Goal: Task Accomplishment & Management: Complete application form

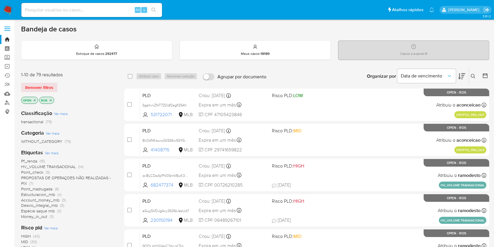
click at [471, 80] on div "Insira a ID do usuário ou caso Procurar Remover filtros" at bounding box center [474, 76] width 10 height 18
click at [472, 76] on icon at bounding box center [473, 76] width 5 height 5
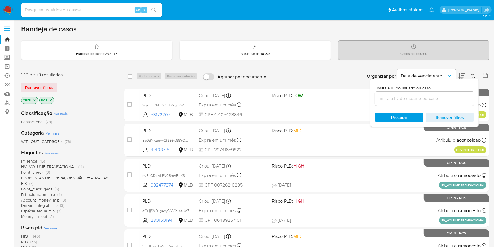
click at [432, 97] on input at bounding box center [424, 99] width 99 height 8
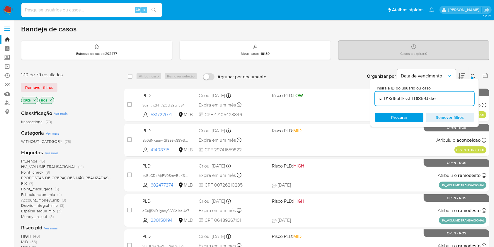
type input "rarD1Kd6oHkssETBI859Jkke"
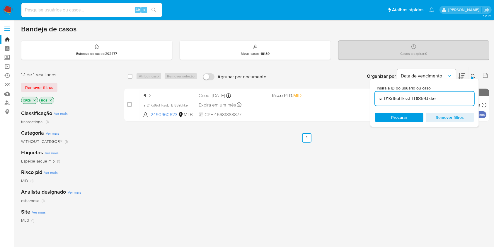
click at [472, 76] on icon at bounding box center [473, 76] width 5 height 5
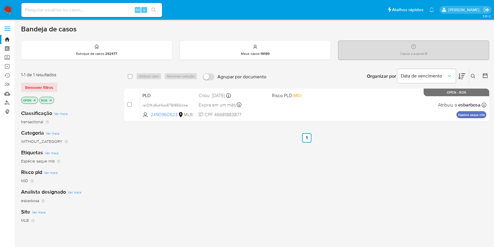
click at [472, 76] on icon at bounding box center [473, 76] width 5 height 5
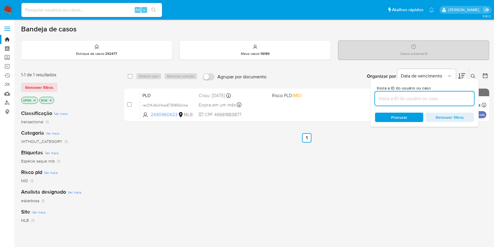
click at [456, 97] on input at bounding box center [424, 99] width 99 height 8
click at [295, 171] on div "select-all-cases-checkbox Atribuir caso Remover seleção Agrupar por documento O…" at bounding box center [306, 199] width 365 height 265
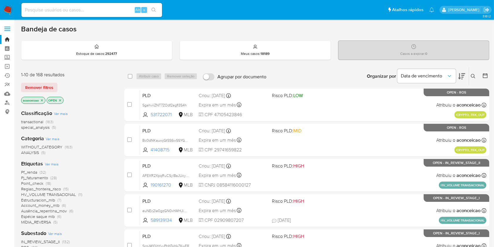
click at [42, 100] on icon "close-filter" at bounding box center [42, 100] width 4 height 4
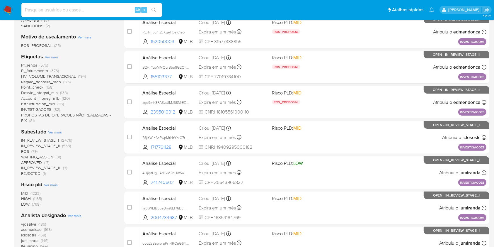
scroll to position [156, 0]
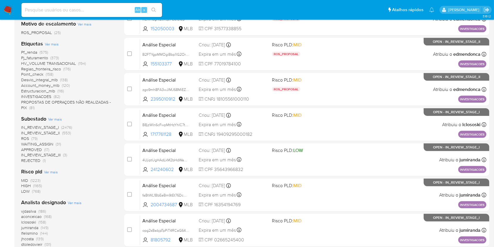
click at [33, 138] on span "(79)" at bounding box center [34, 138] width 6 height 6
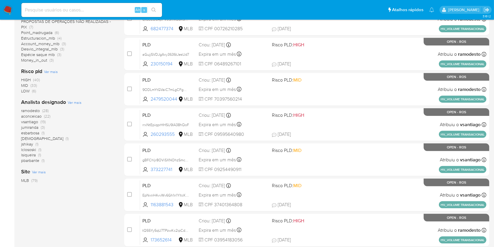
click at [44, 110] on span "(28)" at bounding box center [45, 110] width 6 height 6
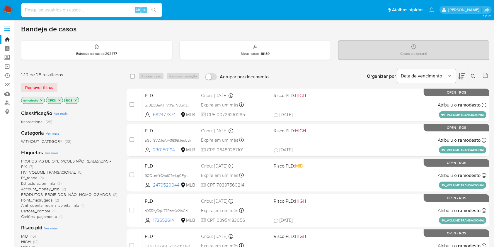
click at [475, 75] on icon at bounding box center [473, 76] width 5 height 5
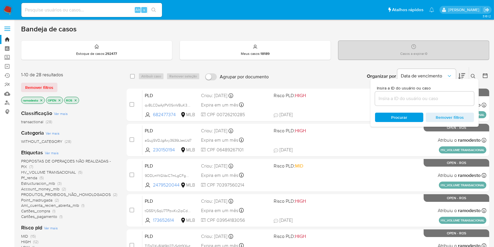
click at [434, 100] on input at bounding box center [424, 99] width 99 height 8
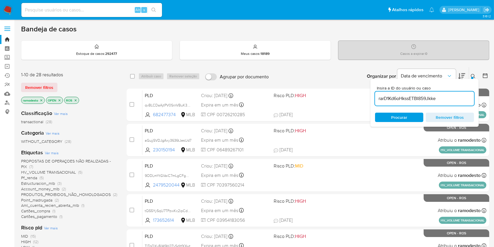
type input "rarD1Kd6oHkssETBI859Jkke"
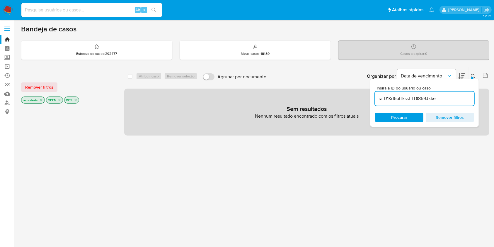
click at [42, 98] on icon "close-filter" at bounding box center [42, 100] width 4 height 4
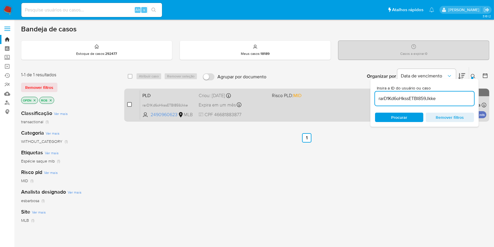
click at [131, 104] on input "checkbox" at bounding box center [129, 104] width 5 height 5
checkbox input "true"
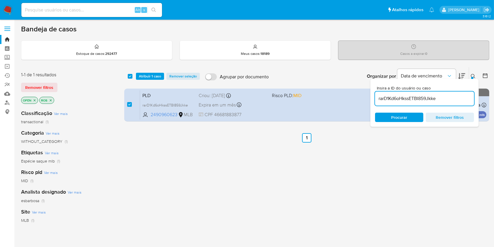
click at [403, 97] on input "rarD1Kd6oHkssETBI859Jkke" at bounding box center [424, 99] width 99 height 8
type input "iLvZAdoB9TDcEh68AwmeddxY"
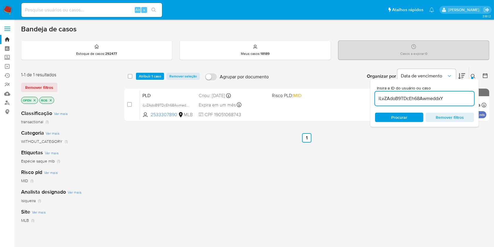
checkbox input "false"
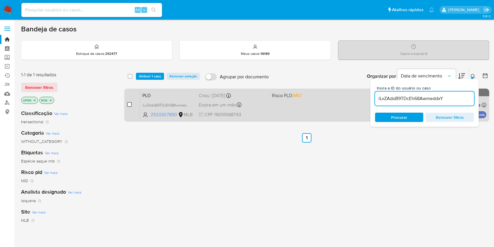
click at [131, 104] on input "checkbox" at bounding box center [129, 104] width 5 height 5
checkbox input "true"
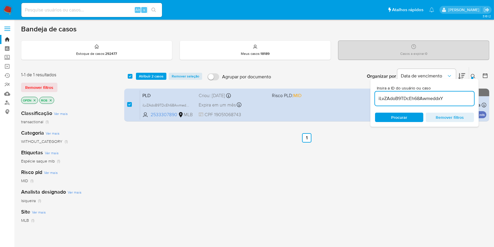
click at [446, 98] on input "iLvZAdoB9TDcEh68AwmeddxY" at bounding box center [424, 99] width 99 height 8
type input "KJHNaeYpZxeaHHOOs4LuO1WI"
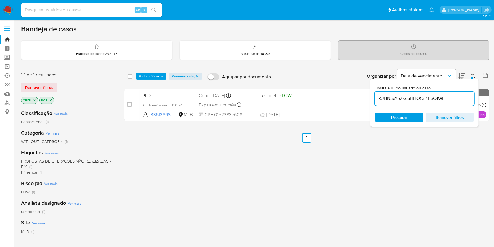
checkbox input "false"
click at [472, 75] on icon at bounding box center [473, 76] width 5 height 5
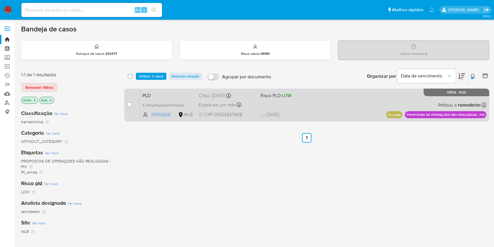
drag, startPoint x: 128, startPoint y: 105, endPoint x: 145, endPoint y: 97, distance: 18.7
click at [128, 105] on input "checkbox" at bounding box center [129, 104] width 5 height 5
checkbox input "true"
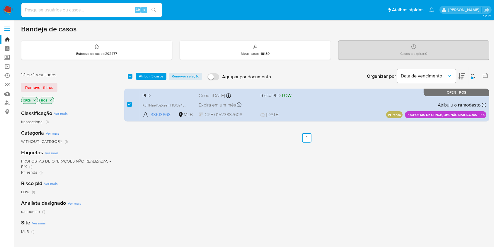
click at [162, 71] on div "select-all-cases-checkbox Atribuir 3 casos Remover seleção Agrupar por document…" at bounding box center [306, 76] width 365 height 18
click at [162, 74] on span "Atribuir 3 casos" at bounding box center [151, 76] width 25 height 6
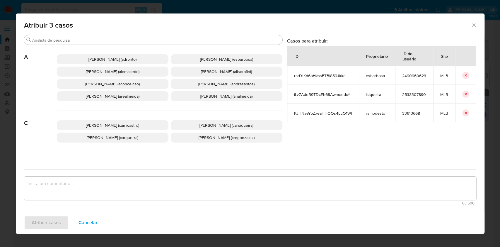
click at [117, 83] on span "Ana Cristina Da Conceicao (aconceicao)" at bounding box center [112, 84] width 54 height 6
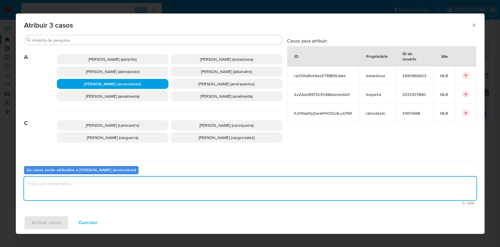
click at [152, 189] on textarea "assign-modal" at bounding box center [250, 187] width 452 height 23
type textarea "ok"
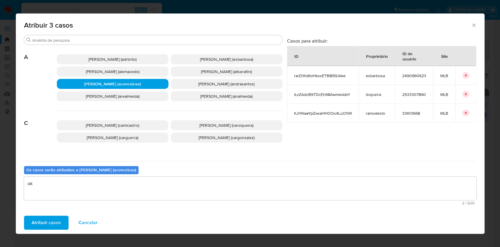
click at [37, 223] on span "Atribuir casos" at bounding box center [46, 222] width 29 height 13
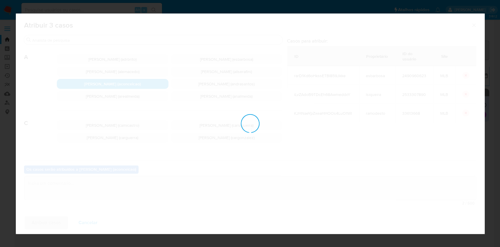
checkbox input "false"
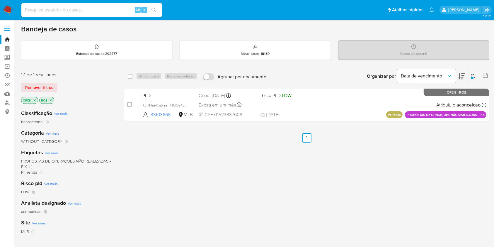
click at [472, 74] on icon at bounding box center [473, 76] width 5 height 5
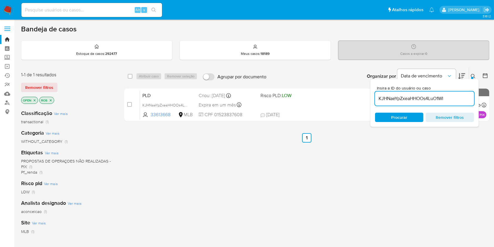
click at [455, 100] on input "KJHNaeYpZxeaHHOOs4LuO1WI" at bounding box center [424, 99] width 99 height 8
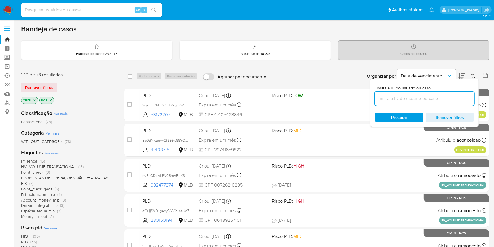
click at [402, 99] on input at bounding box center [424, 99] width 99 height 8
paste input "POFjhqeSPSiaDLU07bVnotoD"
type input "POFjhqeSPSiaDLU07bVnotoD"
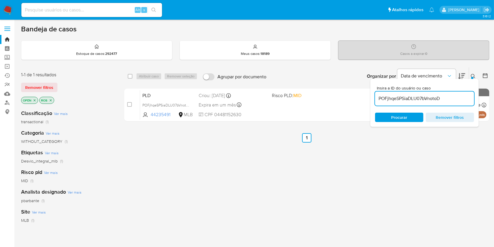
click at [473, 74] on icon at bounding box center [473, 76] width 4 height 4
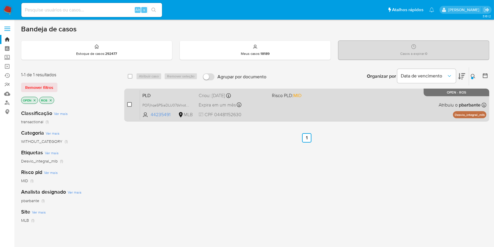
click at [130, 102] on input "checkbox" at bounding box center [129, 104] width 5 height 5
checkbox input "true"
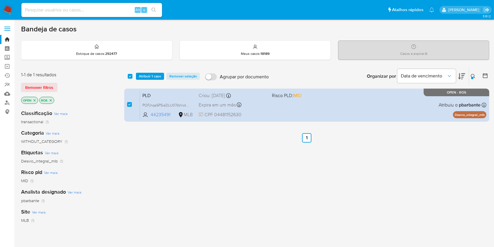
click at [471, 77] on div at bounding box center [472, 78] width 2 height 2
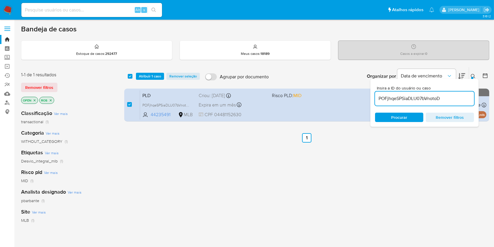
click at [448, 98] on input "POFjhqeSPSiaDLU07bVnotoD" at bounding box center [424, 99] width 99 height 8
type input "rarD1Kd6oHkssETBI859Jkke"
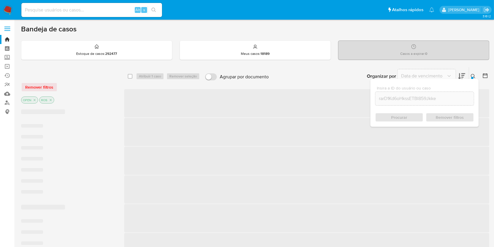
checkbox input "false"
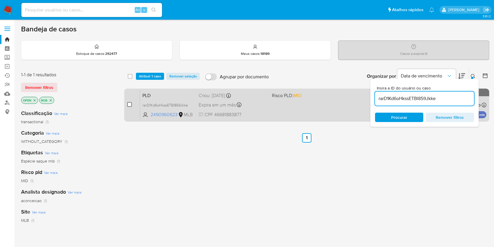
click at [129, 106] on input "checkbox" at bounding box center [129, 104] width 5 height 5
checkbox input "true"
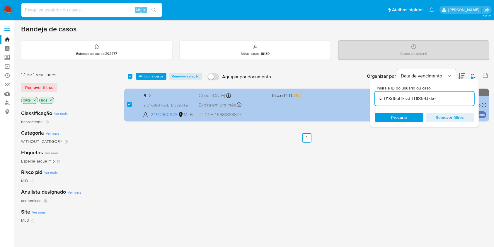
checkbox input "true"
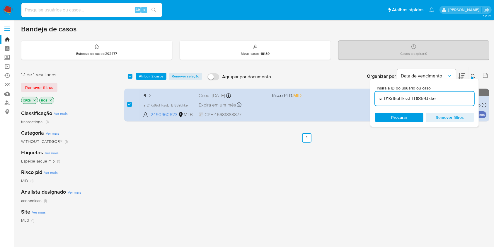
click at [474, 74] on icon at bounding box center [473, 76] width 5 height 5
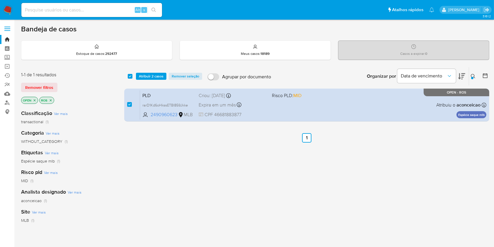
click at [474, 74] on icon at bounding box center [473, 76] width 5 height 5
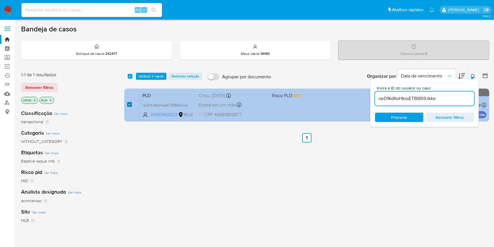
click at [130, 104] on input "checkbox" at bounding box center [129, 104] width 5 height 5
checkbox input "false"
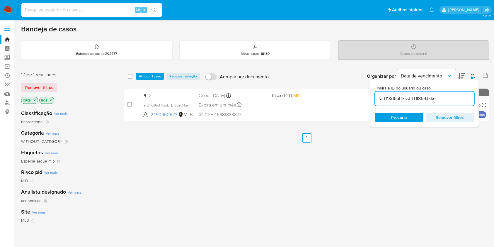
click at [471, 76] on icon at bounding box center [473, 76] width 5 height 5
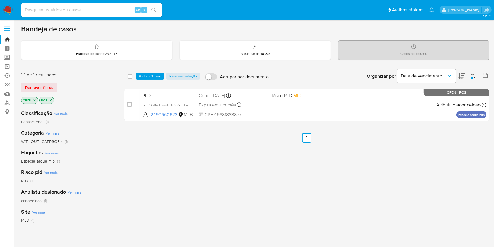
click at [471, 76] on icon at bounding box center [473, 76] width 5 height 5
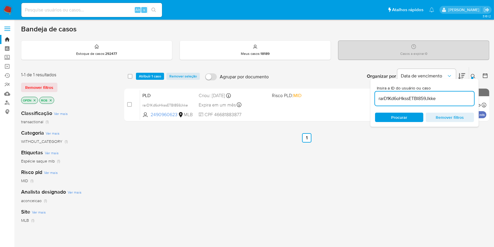
click at [418, 101] on input "rarD1Kd6oHkssETBI859Jkke" at bounding box center [424, 99] width 99 height 8
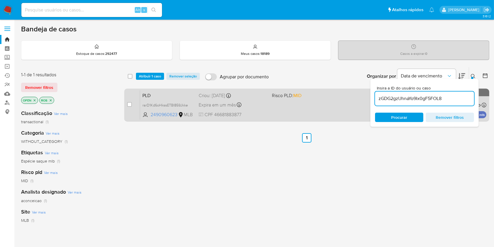
type input "zGDG2gzUhnaYo9Ix0gF5FOL8"
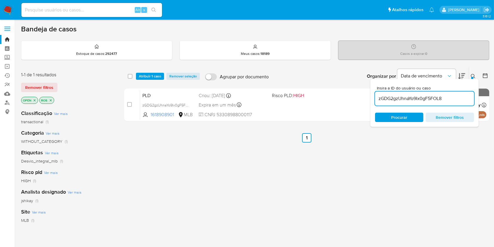
click at [472, 74] on icon at bounding box center [473, 76] width 5 height 5
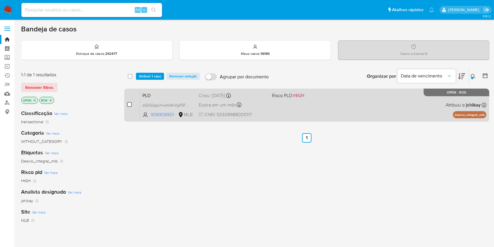
click at [129, 106] on input "checkbox" at bounding box center [129, 104] width 5 height 5
checkbox input "true"
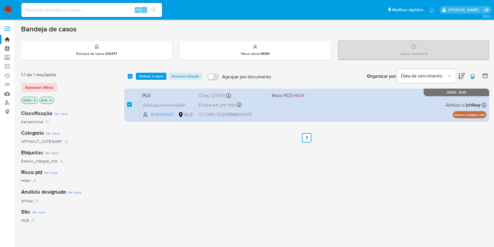
click at [472, 76] on icon at bounding box center [473, 76] width 5 height 5
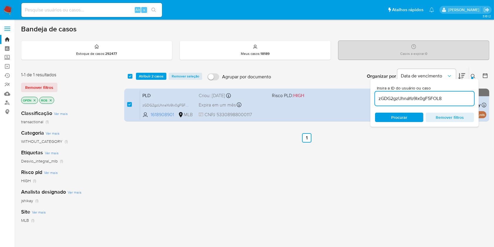
click at [468, 95] on input "zGDG2gzUhnaYo9Ix0gF5FOL8" at bounding box center [424, 99] width 99 height 8
type input "ZgE7cZXhs76QciaN9cMpOKSe"
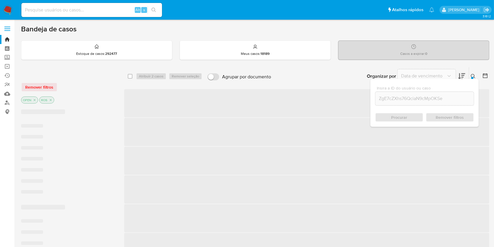
checkbox input "false"
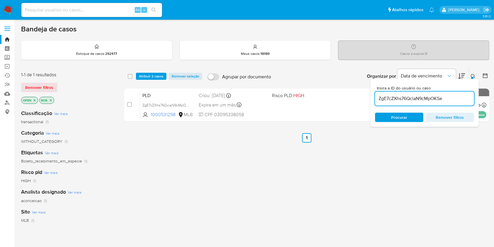
click at [472, 74] on icon at bounding box center [473, 76] width 5 height 5
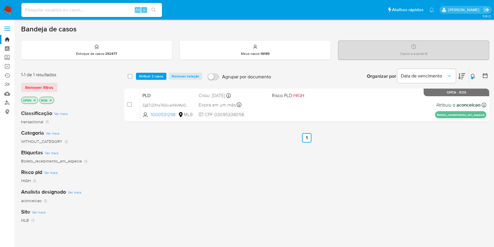
click at [471, 77] on div at bounding box center [472, 78] width 2 height 2
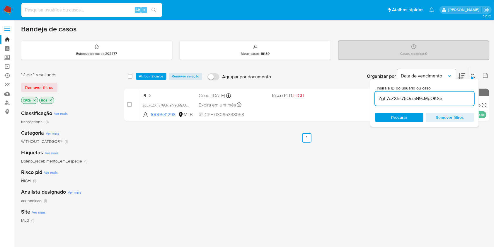
click at [445, 95] on input "ZgE7cZXhs76QciaN9cMpOKSe" at bounding box center [424, 99] width 99 height 8
type input "iLvZAdoB9TDcEh68Awmeddx"
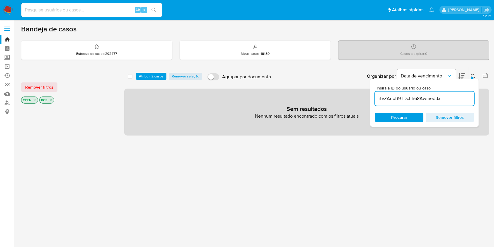
click at [151, 73] on span "Atribuir 2 casos" at bounding box center [151, 76] width 25 height 6
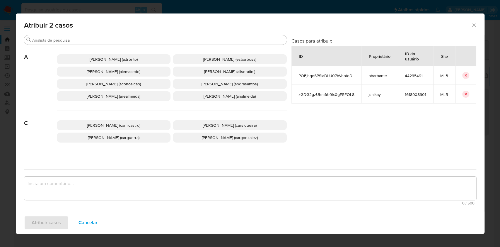
click at [141, 82] on span "Ana Cristina Da Conceicao (aconceicao)" at bounding box center [113, 84] width 54 height 6
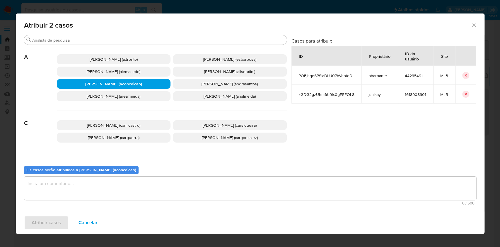
click at [159, 181] on textarea "assign-modal" at bounding box center [250, 187] width 452 height 23
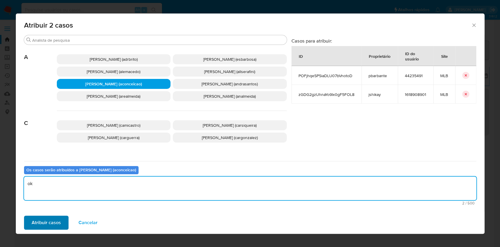
type textarea "ok"
click at [48, 223] on span "Atribuir casos" at bounding box center [46, 222] width 29 height 13
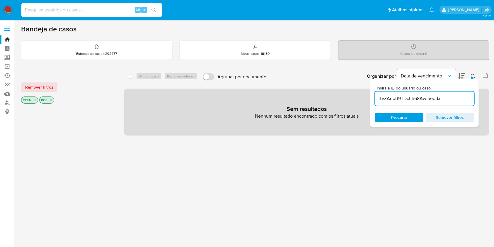
click at [103, 14] on div "Alt s" at bounding box center [91, 10] width 141 height 14
click at [100, 9] on input at bounding box center [91, 10] width 141 height 8
paste input "iLvZAdoB9TDcEh68Awmeddx"
type input "iLvZAdoB9TDcEh68Awmeddx"
click at [152, 10] on icon "search-icon" at bounding box center [153, 10] width 5 height 5
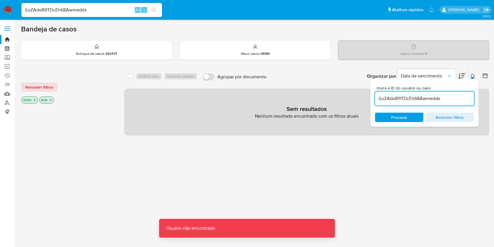
click at [412, 100] on input "iLvZAdoB9TDcEh68Awmeddx" at bounding box center [424, 99] width 99 height 8
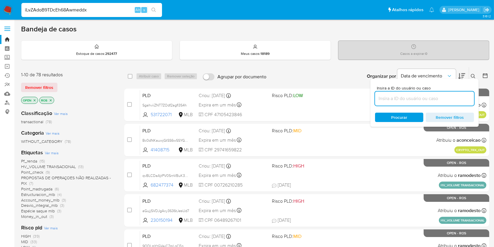
click at [88, 10] on input "iLvZAdoB9TDcEh68Awmeddx" at bounding box center [91, 10] width 141 height 8
click at [152, 6] on button "search-icon" at bounding box center [154, 10] width 12 height 8
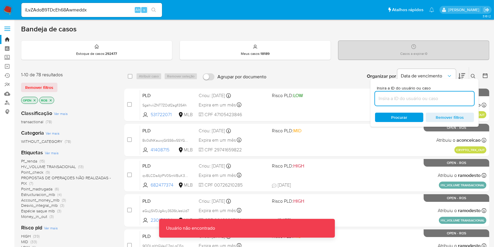
click at [120, 14] on div "iLvZAdoB9TDcEh68Awmeddx Alt s" at bounding box center [91, 10] width 141 height 14
click at [106, 12] on input "iLvZAdoB9TDcEh68Awmeddx" at bounding box center [91, 10] width 141 height 8
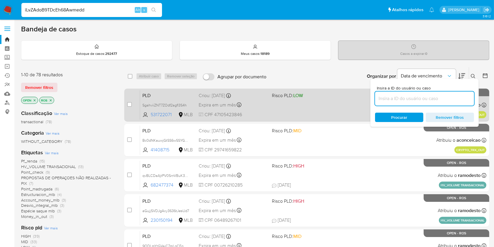
type input "iLvZAdoB9TDcEh68Awmedd"
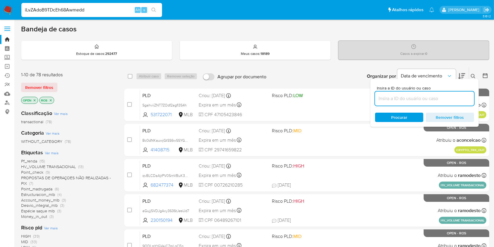
click at [409, 100] on input at bounding box center [424, 99] width 99 height 8
paste input "iLvZAdoB9TDcEh68AwmeddxY"
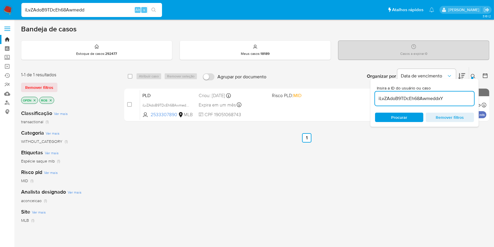
click at [472, 74] on icon at bounding box center [473, 76] width 5 height 5
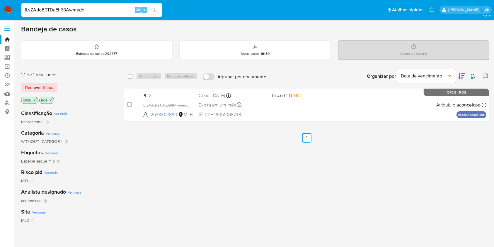
click at [469, 77] on button at bounding box center [474, 76] width 10 height 7
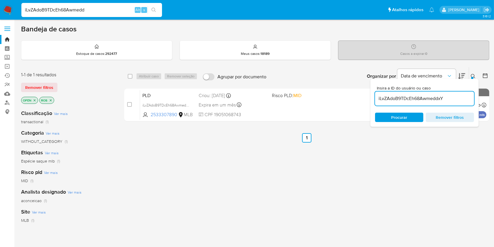
click at [440, 100] on input "iLvZAdoB9TDcEh68AwmeddxY" at bounding box center [424, 99] width 99 height 8
type input "POFjhqeSPSiaDLU07bVnotoD"
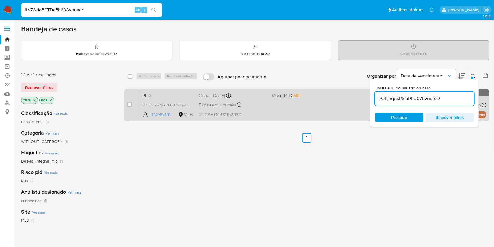
click at [271, 111] on div "PLD POFjhqeSPSiaDLU07bVnotoD 44235491 MLB Risco PLD: MID Criou: 12/09/2025 Crio…" at bounding box center [313, 105] width 346 height 30
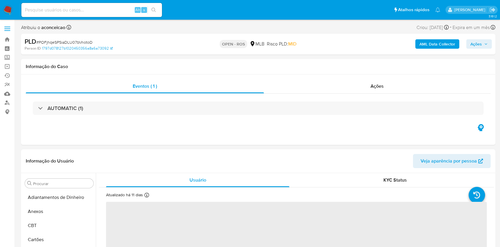
select select "10"
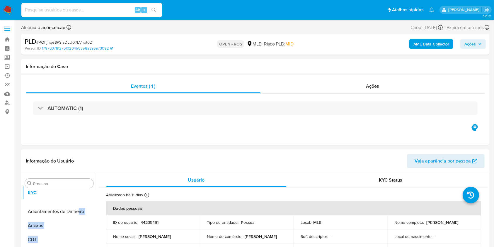
drag, startPoint x: 87, startPoint y: 203, endPoint x: 78, endPoint y: 193, distance: 12.9
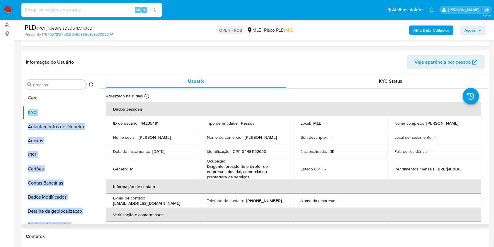
click at [72, 98] on ul "KYC Adiantamentos de Dinheiro Anexos CBT Cartões Contas Bancárias Dados Modific…" at bounding box center [59, 157] width 73 height 132
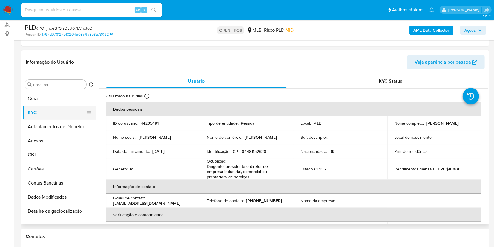
click at [57, 111] on button "KYC" at bounding box center [57, 112] width 69 height 14
click at [56, 102] on button "Geral" at bounding box center [57, 98] width 69 height 14
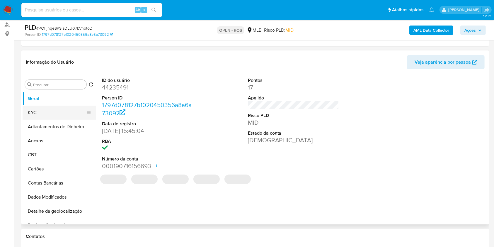
click at [54, 113] on button "KYC" at bounding box center [57, 112] width 69 height 14
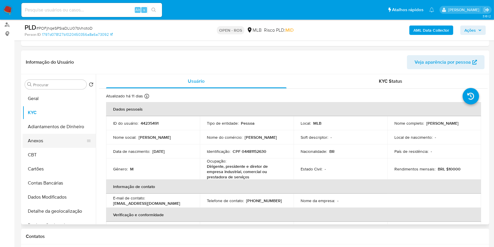
click at [61, 136] on button "Anexos" at bounding box center [57, 141] width 69 height 14
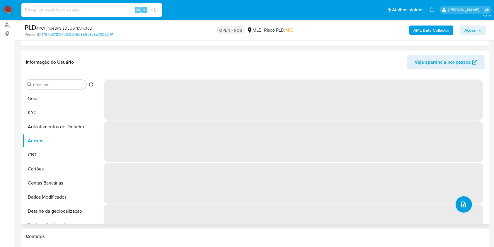
click at [461, 202] on icon "upload-file" at bounding box center [463, 204] width 7 height 7
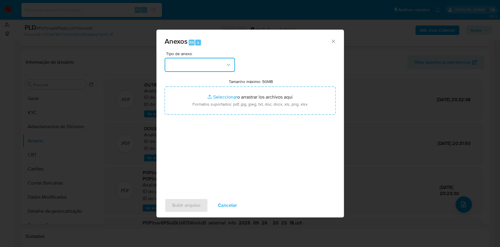
click at [192, 71] on button "button" at bounding box center [200, 65] width 70 height 14
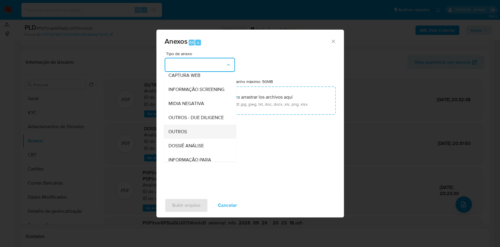
scroll to position [90, 0]
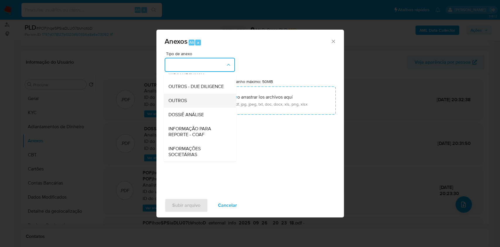
click at [200, 100] on div "OUTROS" at bounding box center [198, 100] width 60 height 14
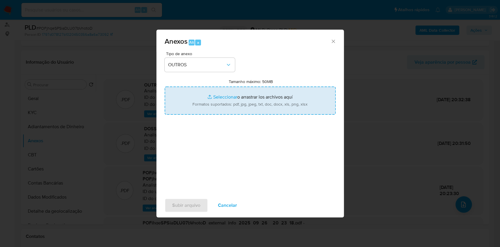
type input "C:\fakepath\SAR - POFjhqeSPSiaDLU07bVnotoD- CPF 04481152630 - [PERSON_NAME].pdf"
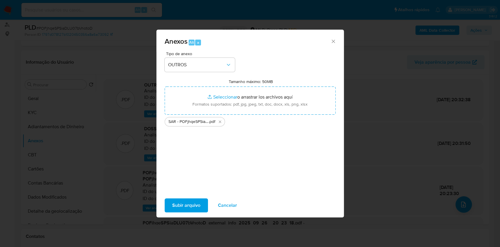
click at [190, 201] on span "Subir arquivo" at bounding box center [186, 205] width 28 height 13
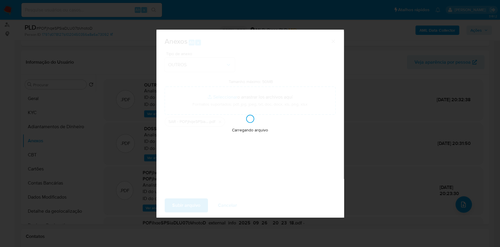
click at [426, 132] on div "Anexos Alt a Tipo de anexo OUTROS Tamanho máximo: 50MB Seleccionar archivos Sel…" at bounding box center [250, 123] width 500 height 247
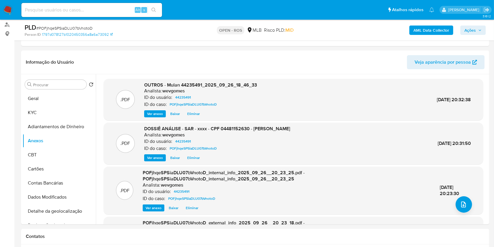
drag, startPoint x: 479, startPoint y: 31, endPoint x: 462, endPoint y: 35, distance: 17.9
click at [478, 31] on icon "button" at bounding box center [480, 30] width 4 height 4
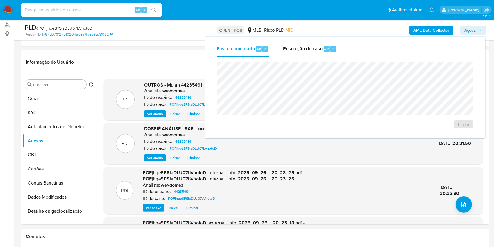
drag, startPoint x: 308, startPoint y: 53, endPoint x: 310, endPoint y: 60, distance: 7.1
click at [310, 60] on div "Enviar comentário Alt c Resolução do caso Alt r Enviar" at bounding box center [345, 87] width 271 height 92
drag, startPoint x: 323, startPoint y: 43, endPoint x: 322, endPoint y: 60, distance: 17.1
click at [322, 60] on div "Enviar comentário Alt c Resolução do caso Alt r Enviar" at bounding box center [345, 87] width 271 height 92
drag, startPoint x: 315, startPoint y: 58, endPoint x: 315, endPoint y: 55, distance: 2.9
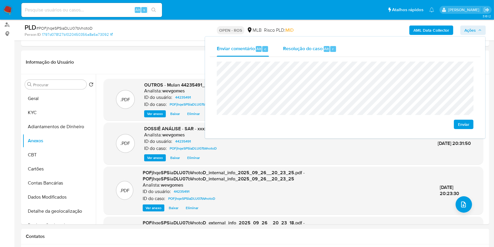
click at [315, 57] on div "Enviar" at bounding box center [345, 95] width 271 height 77
drag, startPoint x: 315, startPoint y: 54, endPoint x: 314, endPoint y: 60, distance: 5.3
click at [314, 60] on div "Enviar comentário Alt c Resolução do caso Alt r Enviar" at bounding box center [345, 87] width 271 height 92
click at [308, 52] on span "Resolução do caso" at bounding box center [303, 48] width 40 height 7
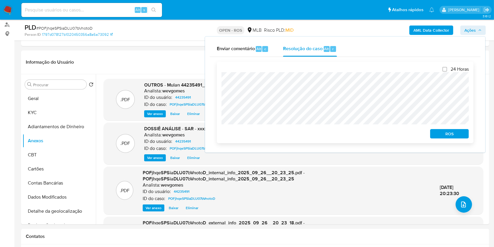
click at [439, 138] on span "ROS" at bounding box center [449, 133] width 30 height 8
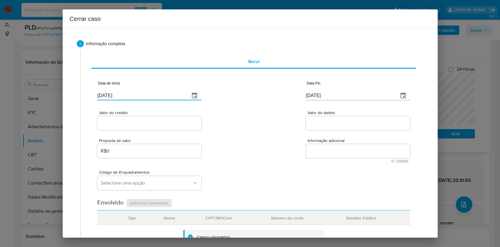
click at [149, 95] on input "[DATE]" at bounding box center [141, 95] width 88 height 9
paste input "02/06"
type input "02/06/2025"
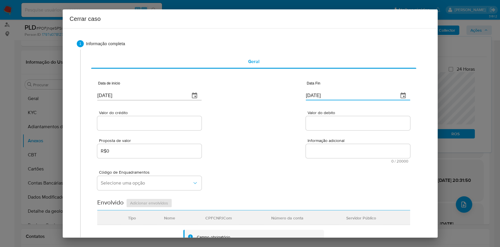
click at [328, 96] on input "[DATE]" at bounding box center [350, 95] width 88 height 9
paste input "5"
type input "25/09/2025"
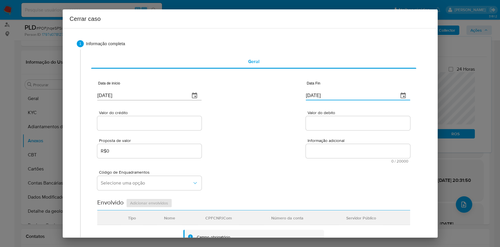
click at [183, 122] on input "Valor do crédito" at bounding box center [149, 123] width 104 height 8
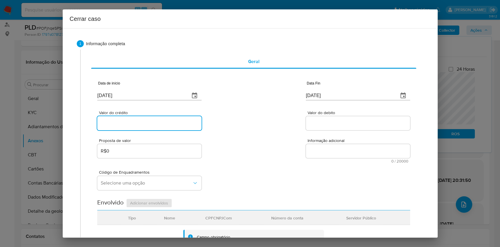
paste input "R$175.493"
type input "R$175.493"
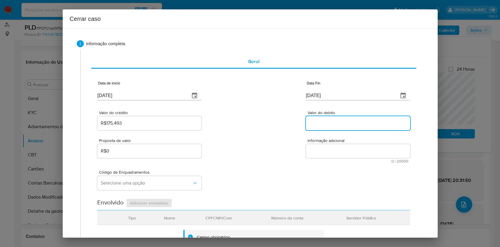
click at [330, 123] on input "Valor do debito" at bounding box center [358, 123] width 104 height 8
paste input "R$146.815"
type input "R$146.815"
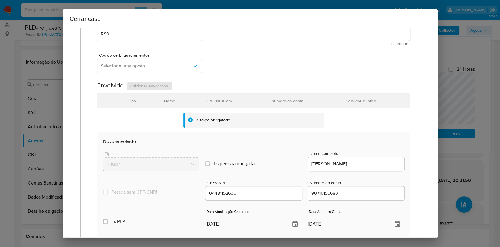
scroll to position [117, 0]
click at [250, 223] on input "[DATE]" at bounding box center [245, 223] width 80 height 9
paste input "18"
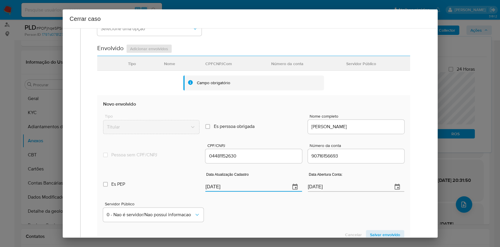
scroll to position [195, 0]
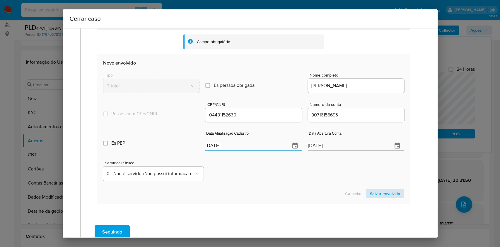
type input "18/09/2025"
click at [370, 194] on span "Salvar envolvido" at bounding box center [385, 193] width 30 height 8
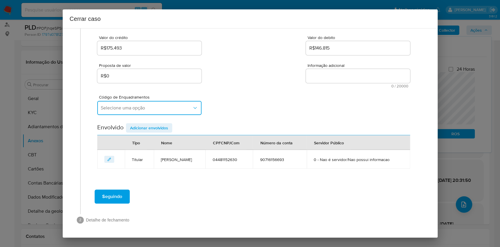
click at [145, 107] on span "Selecione uma opção" at bounding box center [146, 108] width 91 height 6
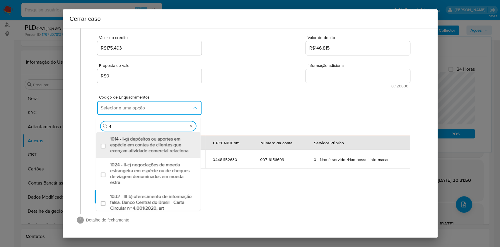
type input "45"
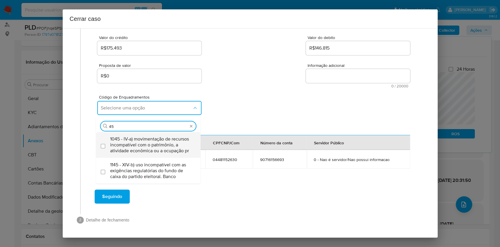
click at [138, 147] on span "1045 - IV-a) movimentação de recursos incompatível com o patrimônio, a atividad…" at bounding box center [151, 145] width 82 height 18
checkbox input "true"
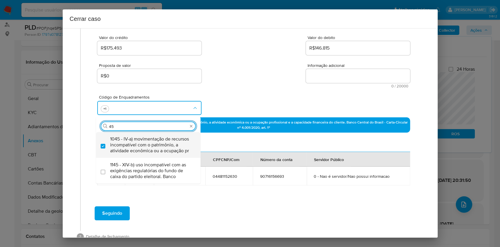
type input "4"
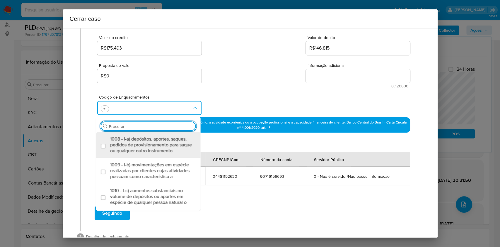
scroll to position [0, 0]
type input "iv-e"
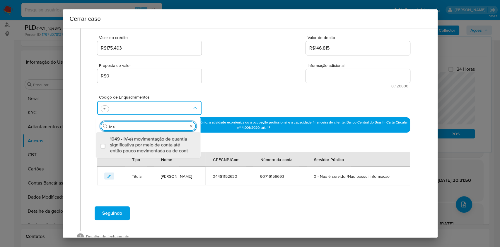
click at [138, 147] on span "1049 - IV-e) movimentação de quantia significativa por meio de conta até então …" at bounding box center [151, 145] width 82 height 18
checkbox input "true"
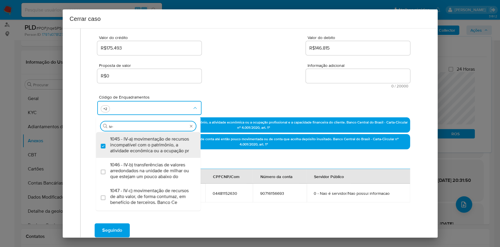
type input "iv-i"
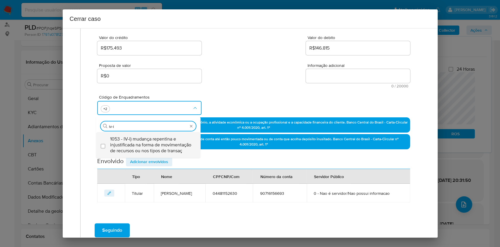
click at [139, 148] on span "1053 - IV-i) mudança repentina e injustificada na forma de movimentação de recu…" at bounding box center [151, 145] width 82 height 18
checkbox input "true"
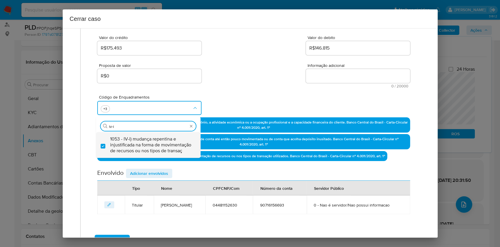
type input "iv-i"
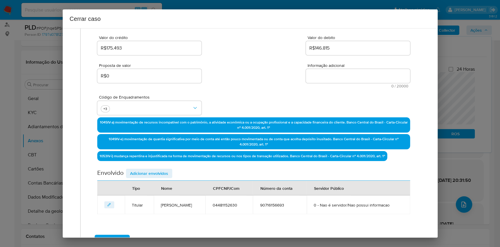
click at [347, 81] on textarea "Informação adicional" at bounding box center [358, 76] width 104 height 14
paste textarea "Stefano Gian Gaspar, CPF 04481152630, 46 anos, residente no município de Poços …"
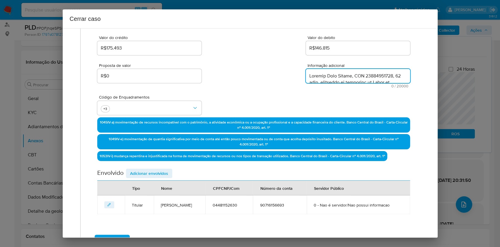
scroll to position [697, 0]
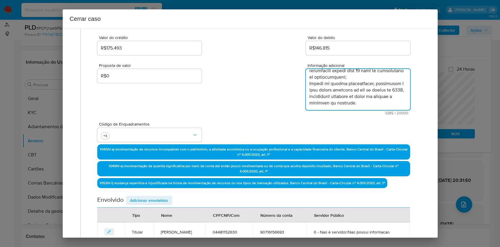
type textarea "Stefano Gian Gaspar, CPF 04481152630, 46 anos, residente no município de Poços …"
click at [149, 204] on div "Envolvido Adicionar envolvidos" at bounding box center [253, 201] width 313 height 12
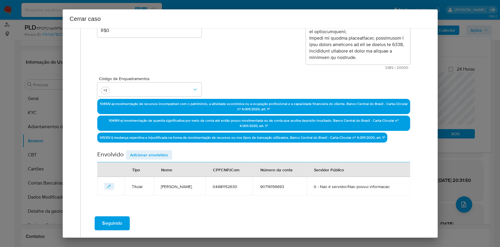
scroll to position [147, 0]
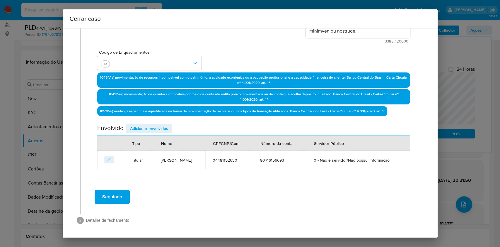
click at [150, 128] on span "Adicionar envolvidos" at bounding box center [149, 128] width 38 height 8
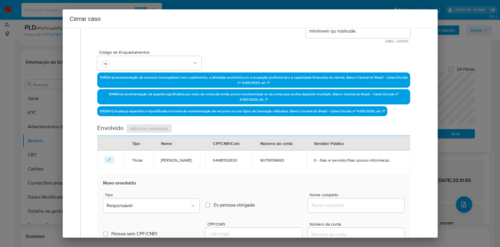
click at [365, 210] on div at bounding box center [356, 205] width 96 height 14
drag, startPoint x: 366, startPoint y: 204, endPoint x: 376, endPoint y: 203, distance: 10.1
click at [367, 204] on input "Nome completo" at bounding box center [356, 205] width 96 height 8
paste input "Portico Incorporadora e Construtora Ltda - CNPJ 18269930000100"
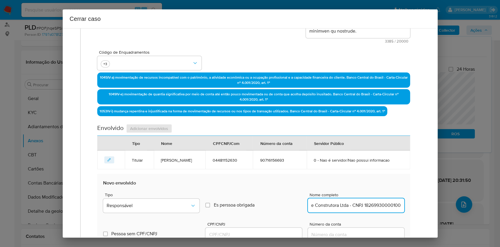
click at [376, 203] on input "Portico Incorporadora e Construtora Ltda - CNPJ 18269930000100" at bounding box center [356, 205] width 96 height 8
type input "Portico Incorporadora e Construtora Ltda"
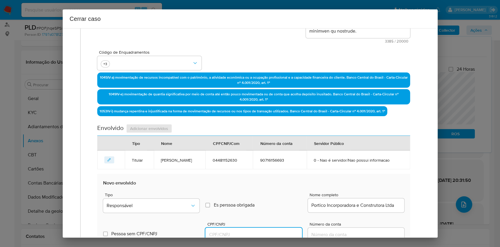
click at [272, 231] on input "CPF/CNPJ" at bounding box center [253, 235] width 96 height 8
paste input "18269930000100"
type input "18269930000100"
click at [187, 204] on span "Responsável" at bounding box center [148, 205] width 83 height 6
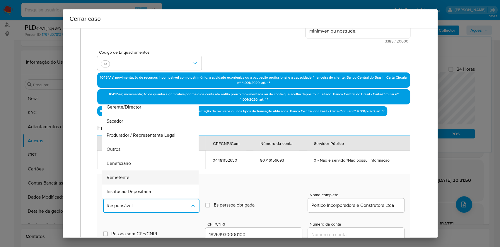
scroll to position [75, 0]
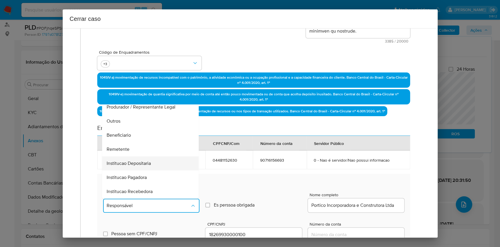
click at [148, 156] on div "Institucao Depositaria" at bounding box center [149, 163] width 84 height 14
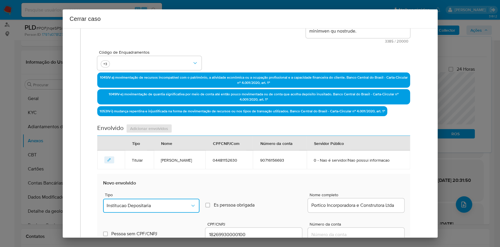
click at [149, 210] on button "Institucao Depositaria" at bounding box center [151, 205] width 96 height 14
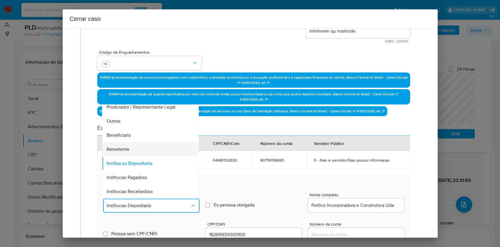
click at [135, 155] on div "Remetente" at bounding box center [149, 149] width 84 height 14
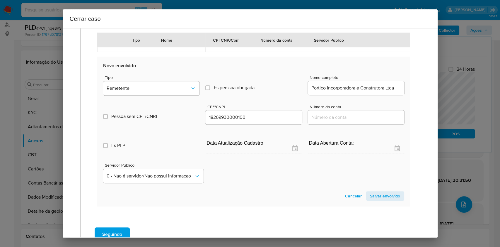
click at [384, 193] on span "Salvar envolvido" at bounding box center [385, 196] width 30 height 8
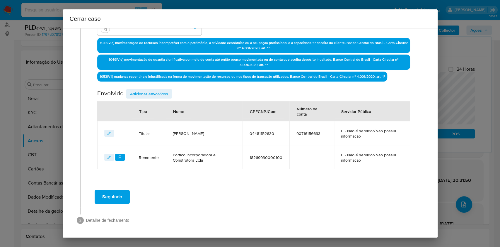
drag, startPoint x: 162, startPoint y: 102, endPoint x: 159, endPoint y: 100, distance: 3.3
click at [159, 101] on th "Tipo" at bounding box center [149, 111] width 34 height 20
click at [156, 95] on span "Adicionar envolvidos" at bounding box center [149, 94] width 38 height 8
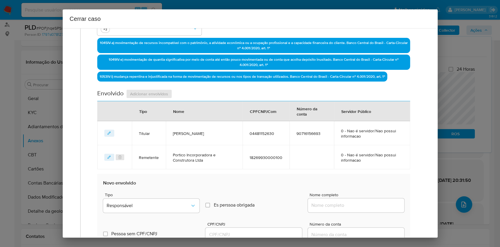
click at [368, 201] on input "Nome completo" at bounding box center [356, 205] width 96 height 8
paste input "Diego Aparecido Batista - CPF 10781620694"
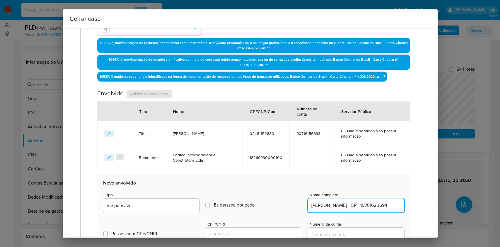
scroll to position [0, 4]
click at [379, 202] on input "Diego Aparecido Batista - CPF 10781620694" at bounding box center [356, 205] width 96 height 8
type input "Diego Aparecido Batista"
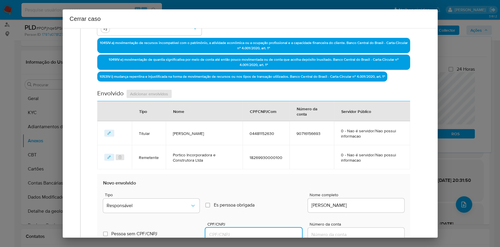
drag, startPoint x: 281, startPoint y: 233, endPoint x: 286, endPoint y: 230, distance: 6.5
click at [281, 233] on input "CPF/CNPJ" at bounding box center [253, 235] width 96 height 8
paste input "10781620694"
type input "10781620694"
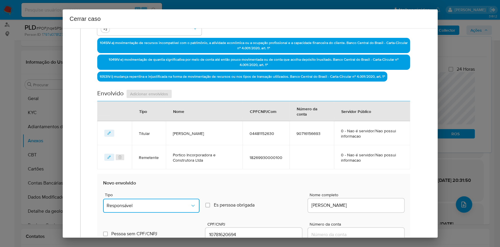
drag, startPoint x: 173, startPoint y: 206, endPoint x: 190, endPoint y: 198, distance: 18.6
click at [174, 206] on span "Responsável" at bounding box center [148, 205] width 83 height 6
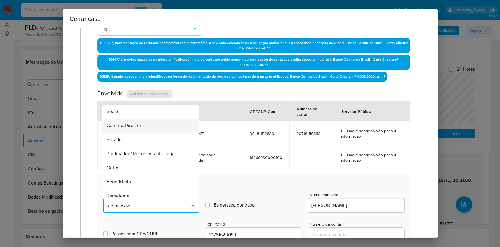
scroll to position [39, 0]
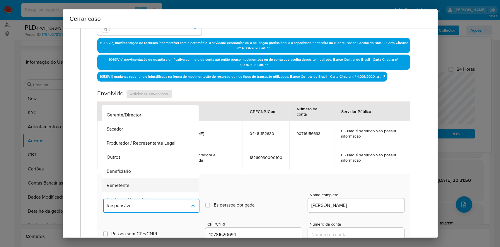
click at [133, 183] on div "Remetente" at bounding box center [149, 185] width 84 height 14
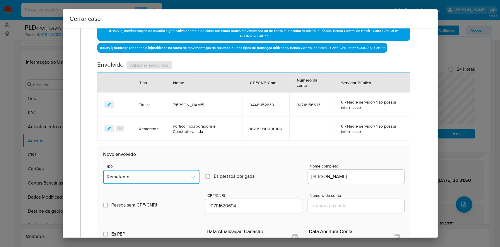
scroll to position [260, 0]
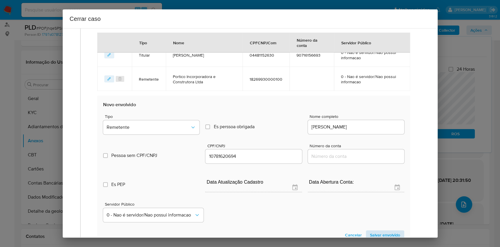
click at [372, 229] on section "Novo envolvido Tipo Remetente Es perssoa obrigada Is PObrigada Nome completo Di…" at bounding box center [253, 170] width 313 height 150
click at [375, 234] on span "Salvar envolvido" at bounding box center [385, 235] width 30 height 8
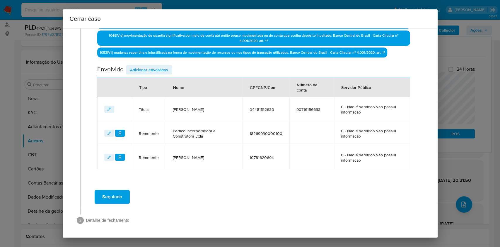
click at [164, 70] on span "Adicionar envolvidos" at bounding box center [149, 70] width 38 height 8
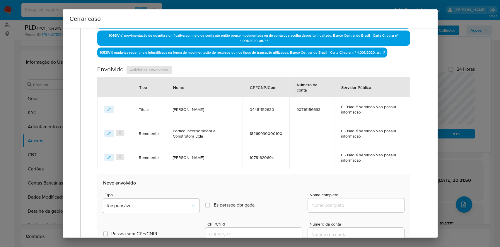
click at [356, 201] on input "Nome completo" at bounding box center [356, 205] width 96 height 8
paste input "Lucas Vinicius Silva Matias Ltda - CNPJ 33101863000104"
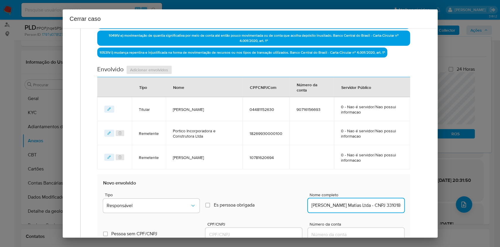
scroll to position [0, 28]
click at [380, 202] on input "Lucas Vinicius Silva Matias Ltda - CNPJ 33101863000104" at bounding box center [356, 205] width 96 height 8
type input "Lucas Vinicius Silva Matias Ltda"
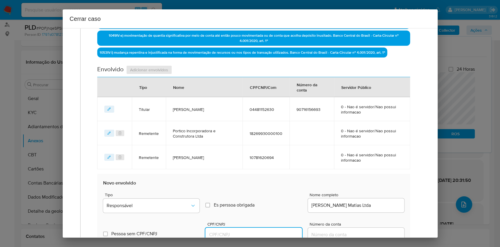
click at [293, 235] on input "CPF/CNPJ" at bounding box center [253, 235] width 96 height 8
paste input "33101863000104"
type input "33101863000104"
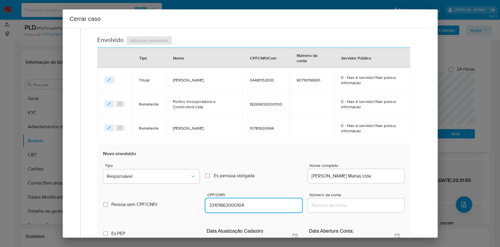
scroll to position [244, 0]
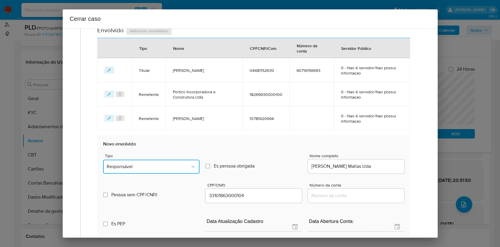
click at [172, 163] on span "Responsável" at bounding box center [148, 166] width 83 height 6
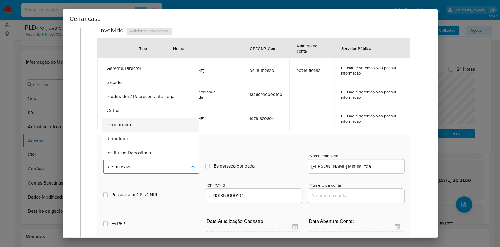
scroll to position [75, 0]
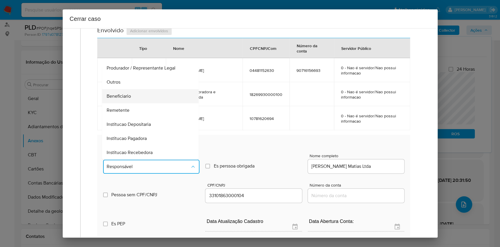
click at [152, 94] on div "Beneficiario" at bounding box center [149, 96] width 84 height 14
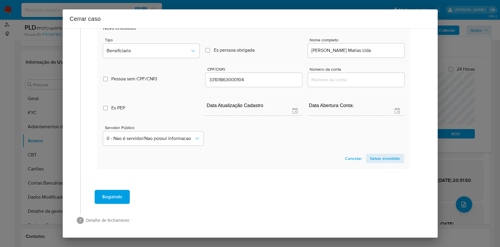
click at [382, 156] on span "Salvar envolvido" at bounding box center [385, 158] width 30 height 8
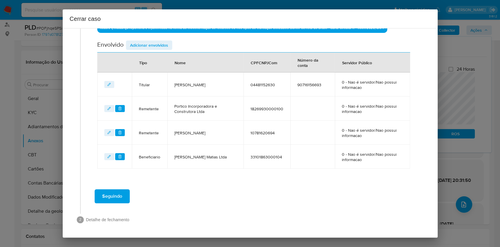
scroll to position [229, 0]
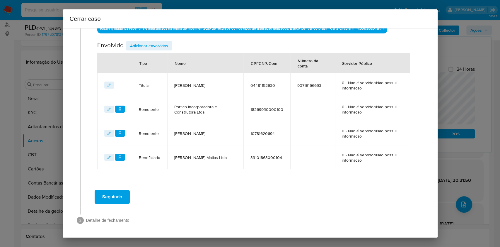
click at [153, 45] on span "Adicionar envolvidos" at bounding box center [149, 46] width 38 height 8
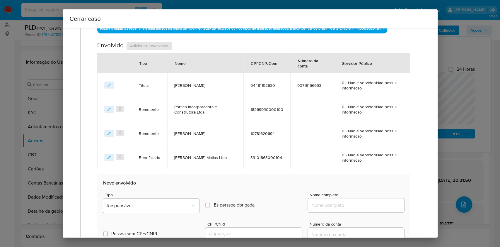
drag, startPoint x: 327, startPoint y: 203, endPoint x: 339, endPoint y: 199, distance: 12.6
click at [328, 203] on input "Nome completo" at bounding box center [356, 205] width 96 height 8
paste input "20.444.338 Stefano Gian Gaspar, CNPJ 20444338000140"
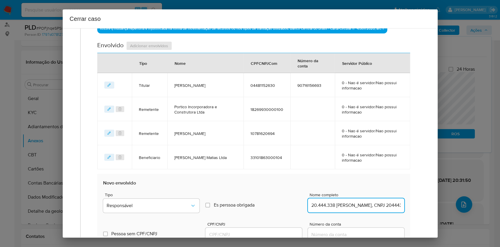
scroll to position [0, 30]
click at [377, 205] on input "20.444.338 Stefano Gian Gaspar, CNPJ 20444338000140" at bounding box center [356, 205] width 96 height 8
type input "20.444.338 Stefano Gian Gaspar"
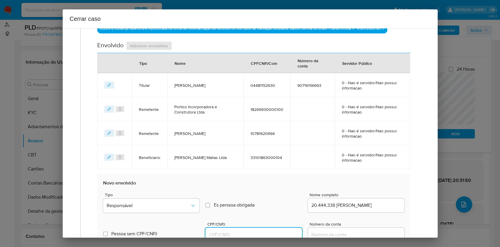
click at [284, 236] on input "CPF/CNPJ" at bounding box center [253, 235] width 96 height 8
paste input "20444338000140"
type input "20444338000140"
click at [169, 215] on div "Pessoa sem CPF/CNPJ Is CPFCNPJ CPF/CNPJ 20444338000140 Número da conta" at bounding box center [253, 229] width 301 height 28
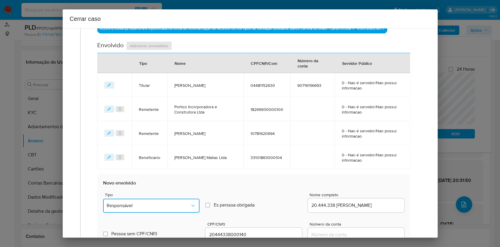
click at [170, 208] on button "Responsável" at bounding box center [151, 205] width 96 height 14
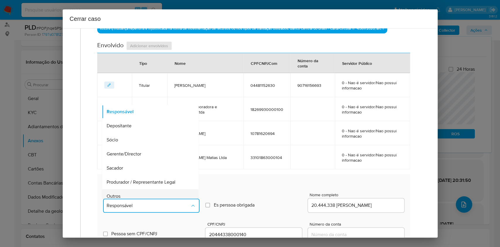
click at [155, 192] on div "Outros" at bounding box center [149, 196] width 84 height 14
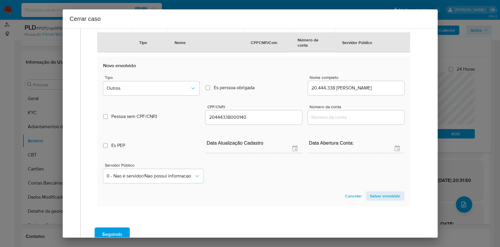
click at [380, 194] on span "Salvar envolvido" at bounding box center [385, 196] width 30 height 8
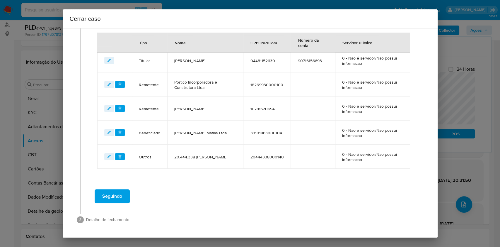
scroll to position [253, 0]
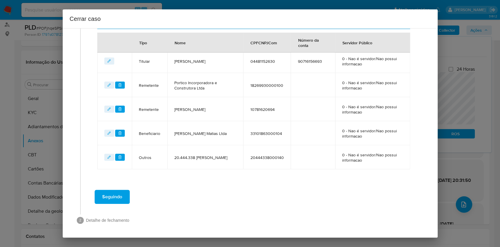
click at [133, 188] on div "Seguindo" at bounding box center [253, 196] width 335 height 21
click at [127, 193] on button "Seguindo" at bounding box center [112, 197] width 35 height 14
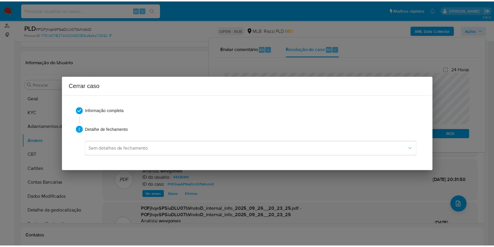
scroll to position [0, 0]
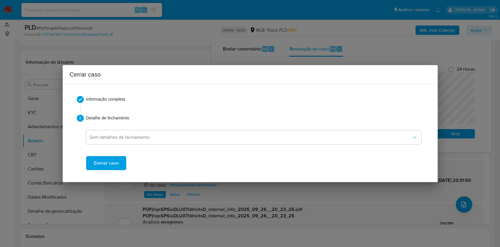
drag, startPoint x: 119, startPoint y: 159, endPoint x: 141, endPoint y: 139, distance: 29.5
click at [121, 156] on button "Cerrar caso" at bounding box center [106, 163] width 40 height 14
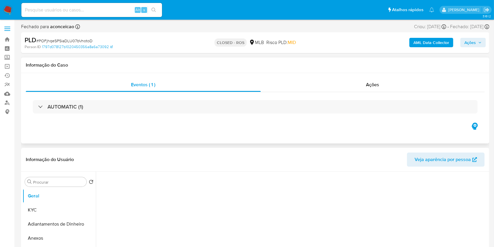
select select "10"
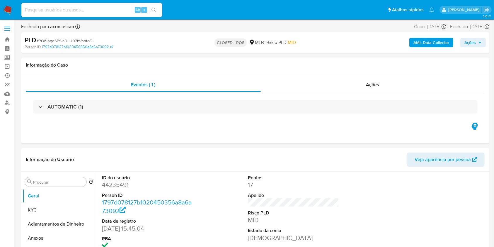
scroll to position [606, 0]
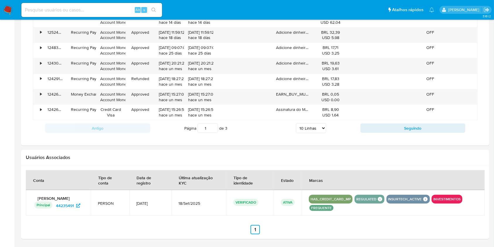
drag, startPoint x: 495, startPoint y: 132, endPoint x: 499, endPoint y: 265, distance: 133.1
